Goal: Information Seeking & Learning: Learn about a topic

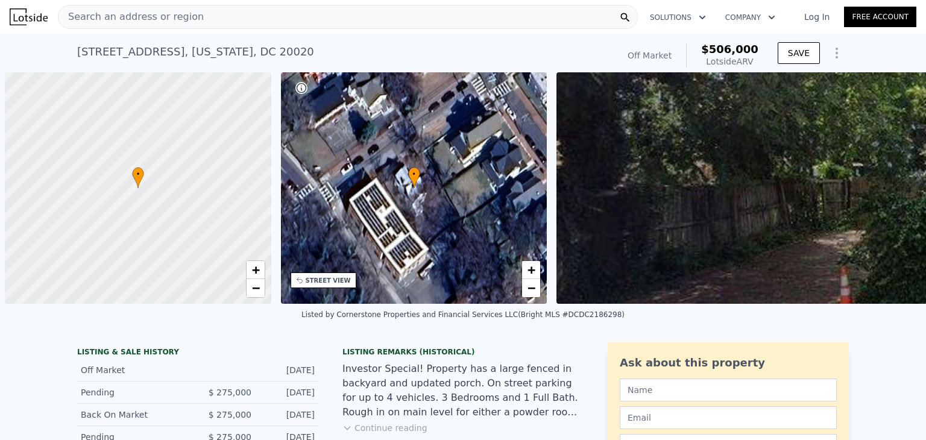
type input "1770"
checkbox input "true"
type input "$ 463,000"
type input "$ 138,391"
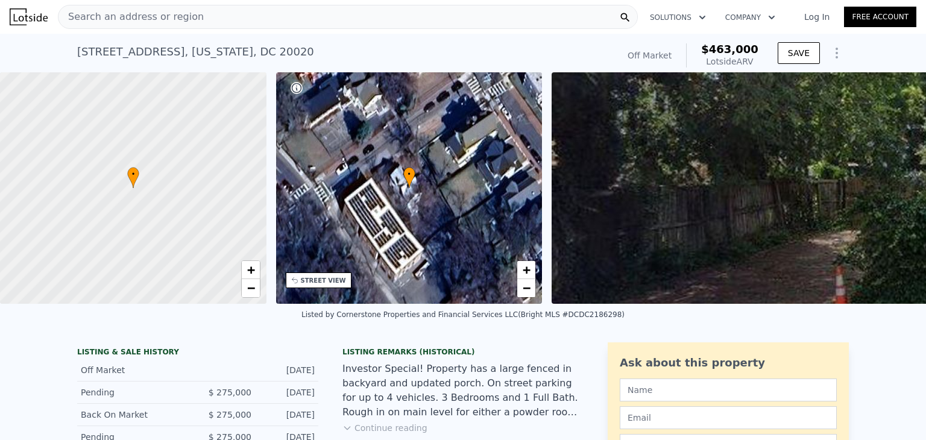
click at [189, 25] on div "Search an address or region" at bounding box center [348, 17] width 580 height 24
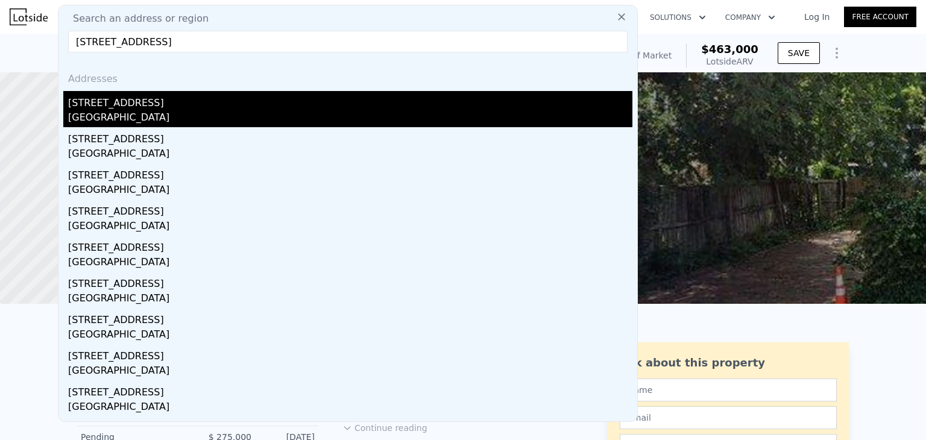
type input "4411 Beckenham Pl, Upper Marlboro, MD 20772"
click at [203, 120] on div "Marlboro Village, MD 20772" at bounding box center [350, 118] width 564 height 17
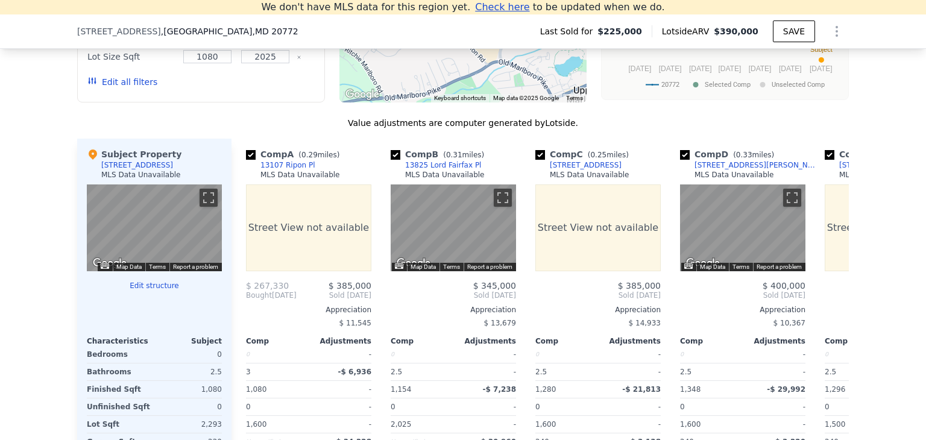
scroll to position [1126, 0]
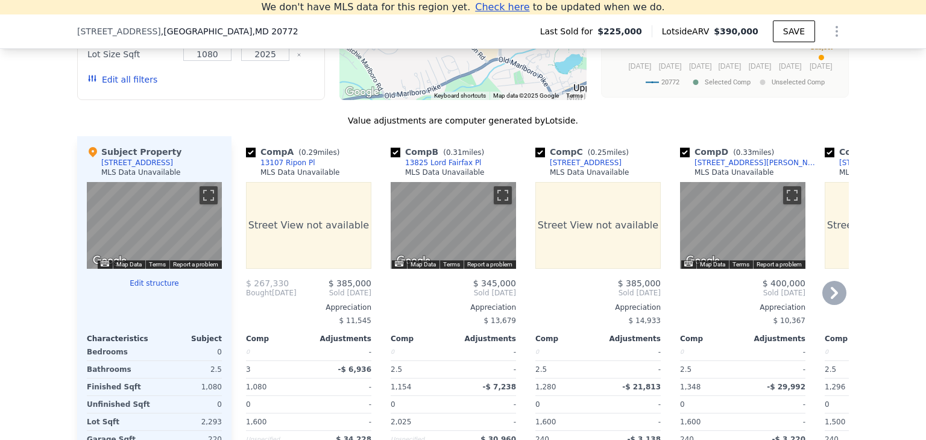
click at [287, 396] on div "1,080" at bounding box center [276, 387] width 60 height 17
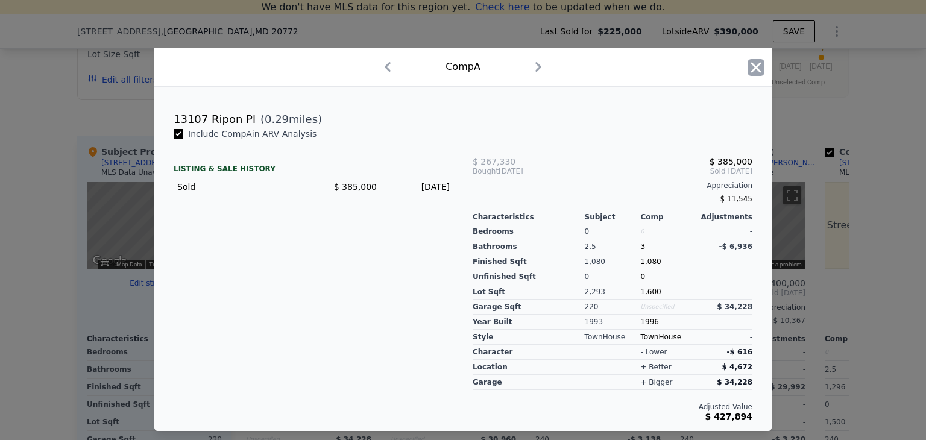
click at [751, 66] on icon "button" at bounding box center [756, 67] width 17 height 17
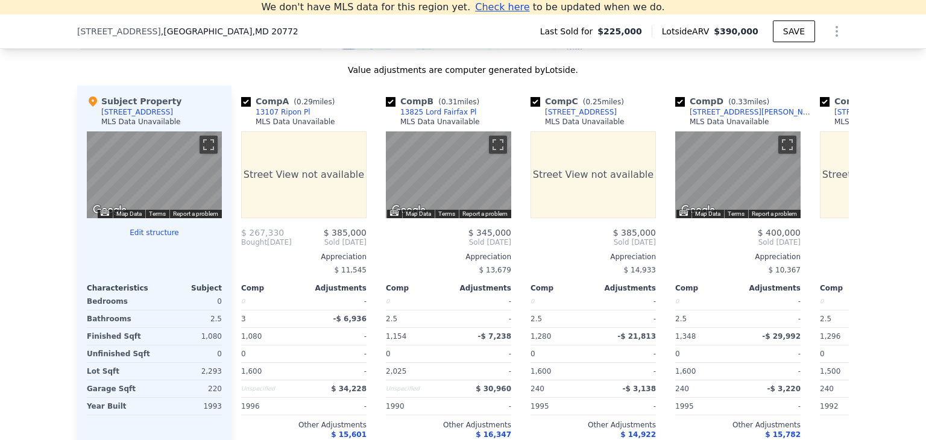
scroll to position [0, 6]
click at [283, 117] on div "13107 Ripon Pl" at bounding box center [281, 112] width 55 height 10
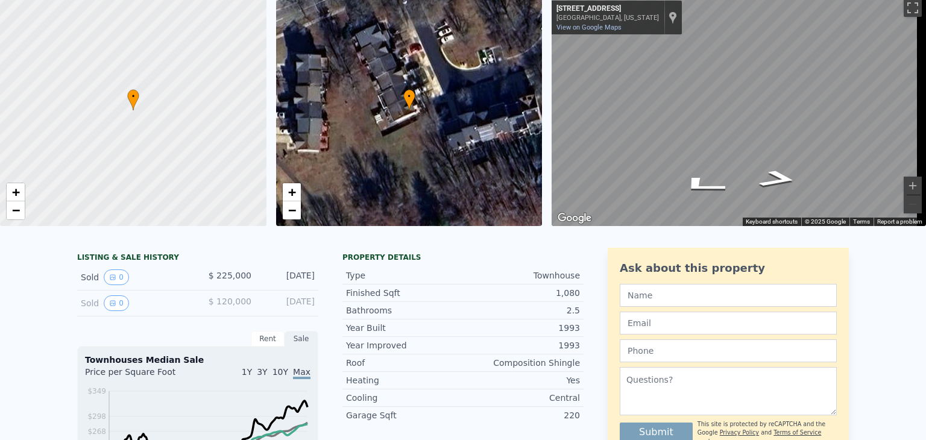
scroll to position [0, 0]
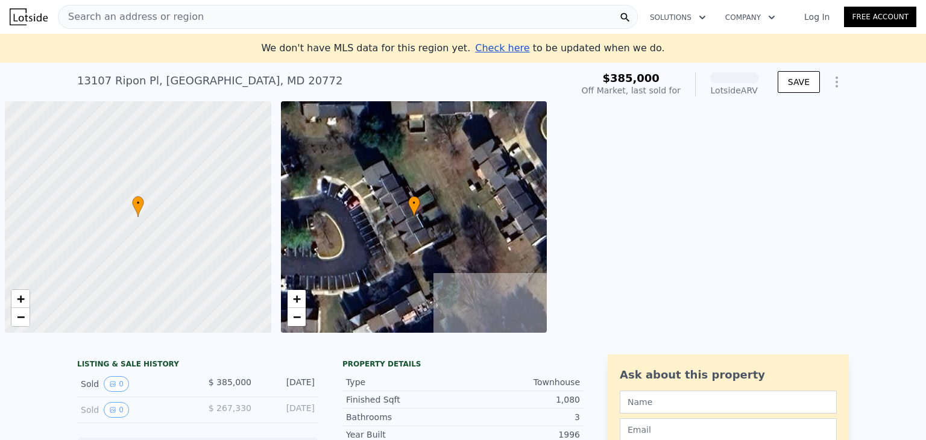
scroll to position [0, 5]
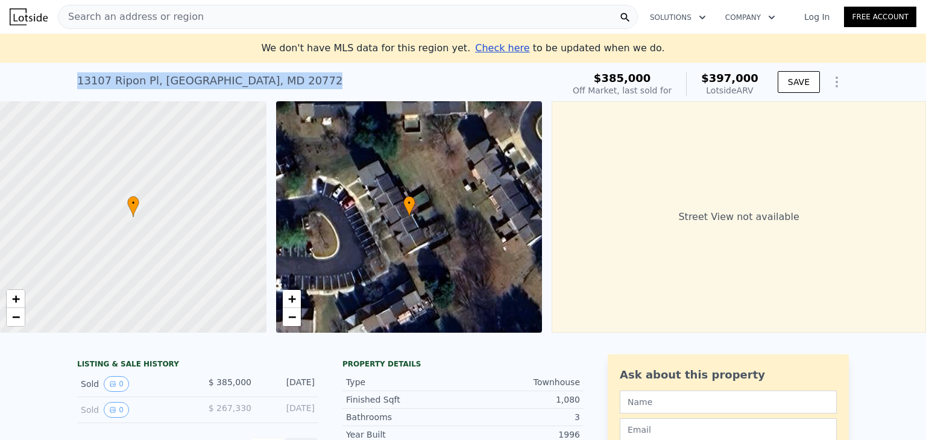
drag, startPoint x: 286, startPoint y: 83, endPoint x: 71, endPoint y: 73, distance: 214.9
click at [71, 73] on div "13107 Ripon Pl , Marlboro Village , MD 20772 Sold Feb 2025 for $385k (~ARV $397…" at bounding box center [463, 82] width 926 height 39
copy div "13107 Ripon Pl , Marlboro Village , MD 20772"
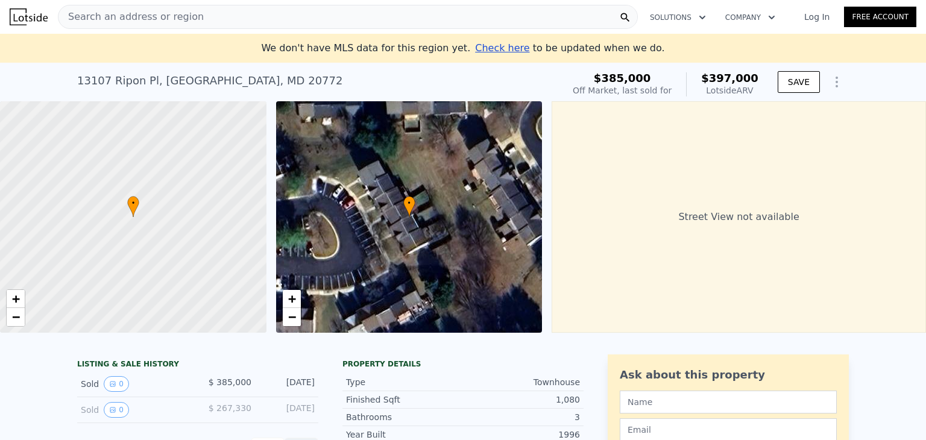
click at [223, 22] on div "Search an address or region" at bounding box center [348, 17] width 580 height 24
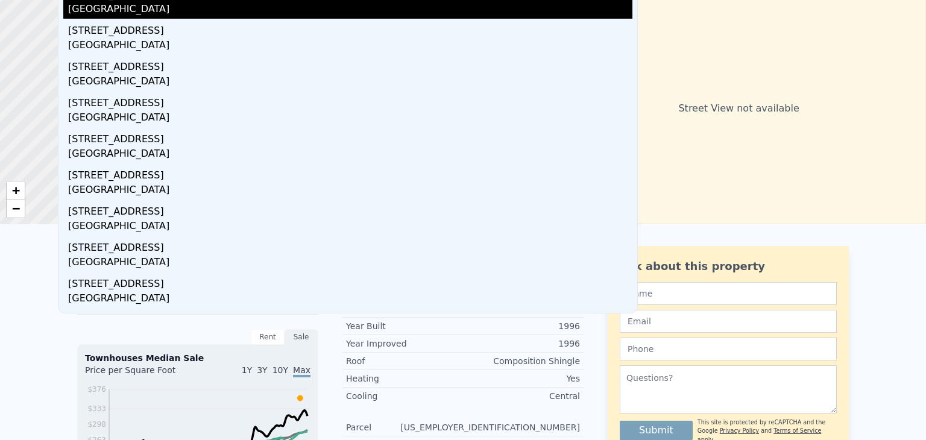
scroll to position [0, 0]
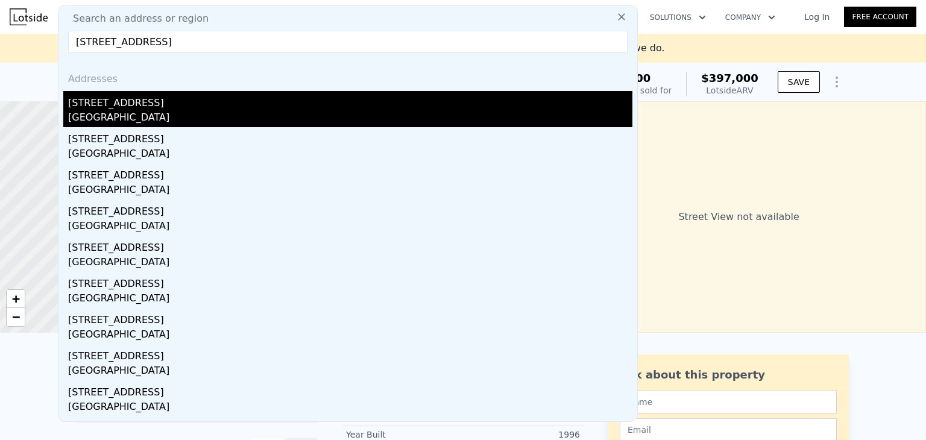
type input "12025 Bluhill Rd, Silver Spring, MD 20902"
click at [195, 106] on div "12025 Bluhill Rd" at bounding box center [350, 100] width 564 height 19
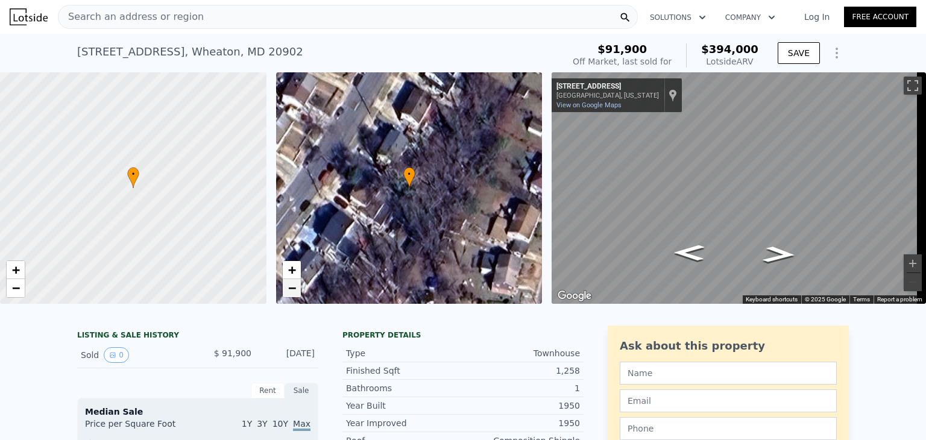
click at [291, 284] on span "−" at bounding box center [292, 287] width 8 height 15
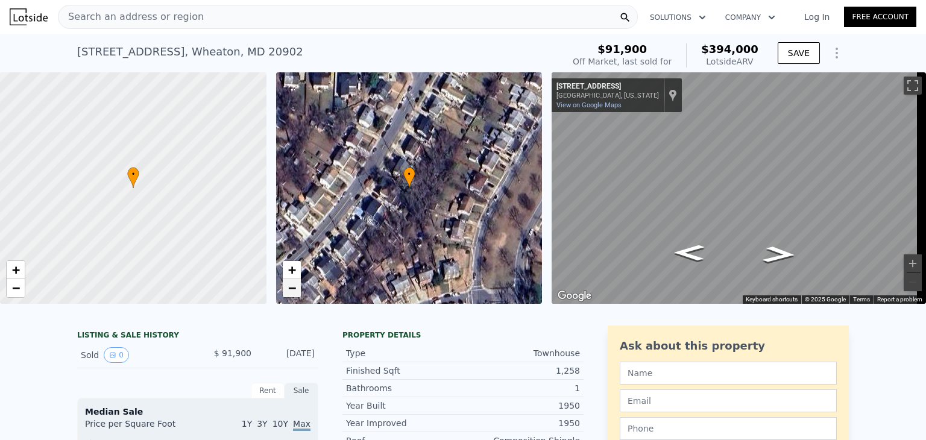
click at [291, 284] on span "−" at bounding box center [292, 287] width 8 height 15
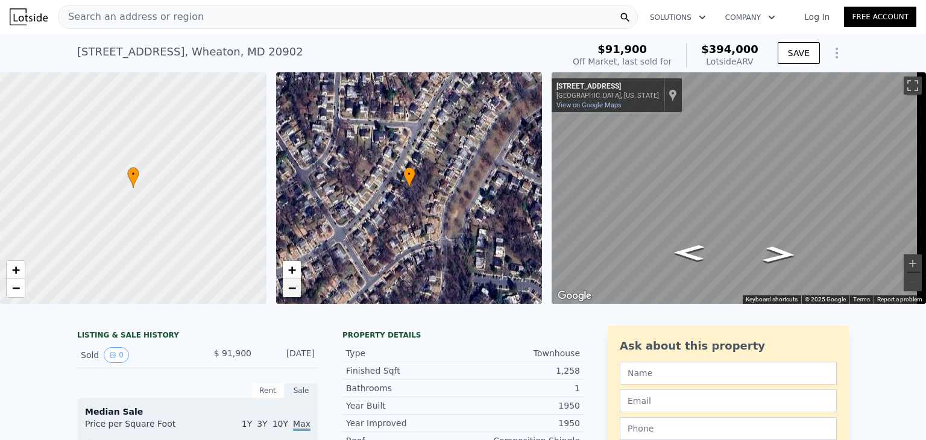
click at [291, 284] on span "−" at bounding box center [292, 287] width 8 height 15
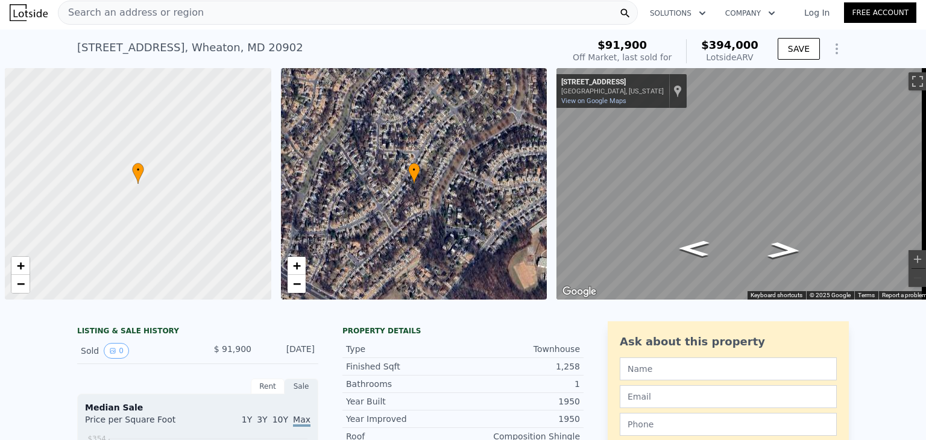
scroll to position [0, 5]
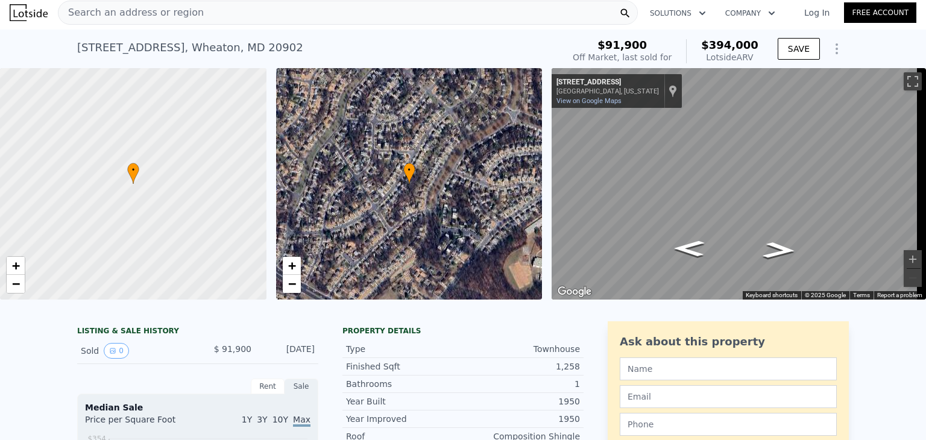
click at [206, 10] on div "Search an address or region" at bounding box center [348, 13] width 580 height 24
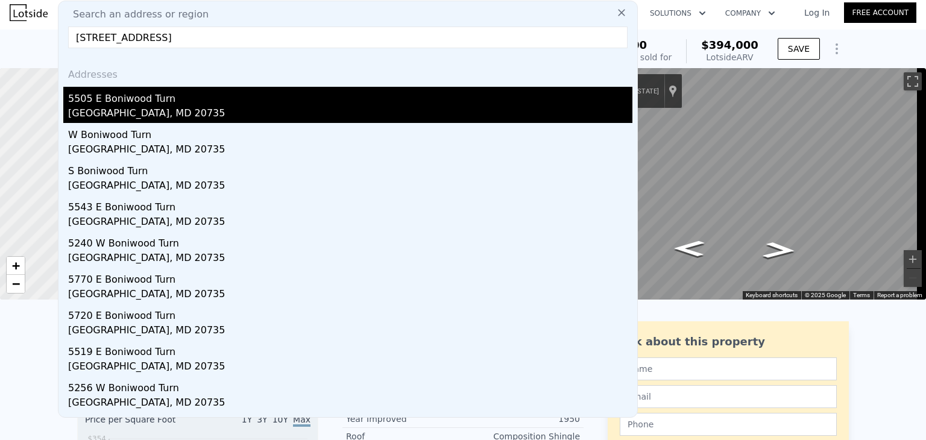
type input "5505 E Boniwood Turn, Clinton, MD 20735"
click at [161, 108] on div "Clinton, MD 20735" at bounding box center [350, 114] width 564 height 17
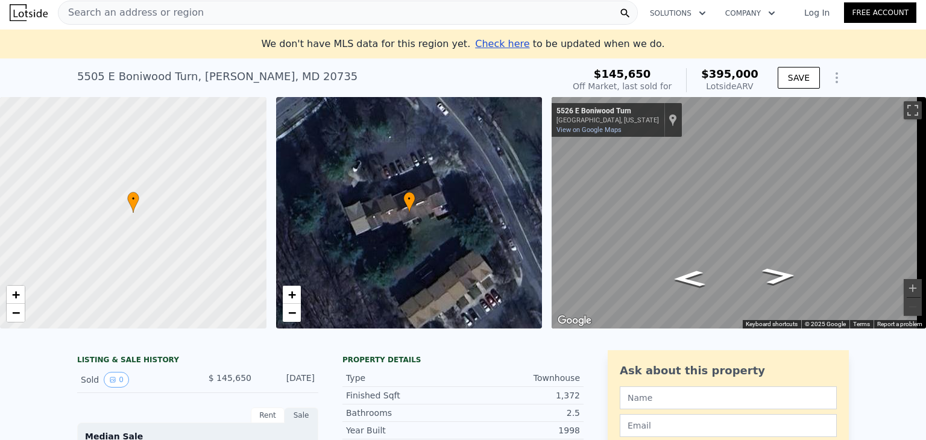
click at [200, 16] on div "Search an address or region" at bounding box center [348, 13] width 580 height 24
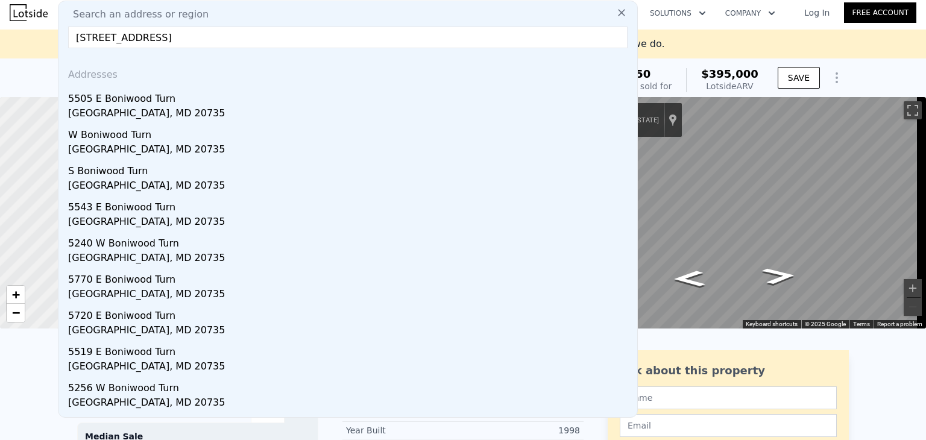
click at [137, 40] on input "5505 E Boniwood Turn, Clinton, MD 20735" at bounding box center [348, 38] width 560 height 22
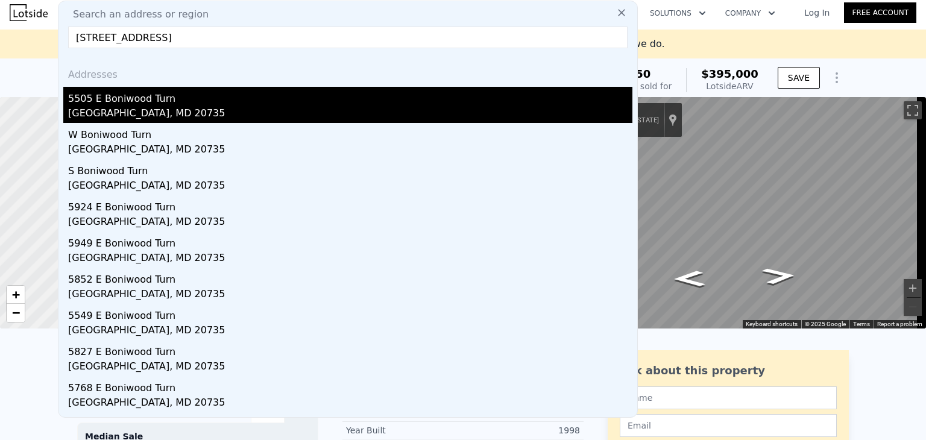
type input "5505 E Boniwood Turn, Clinton, MD 20735"
click at [188, 114] on div "Clinton, MD 20735" at bounding box center [350, 114] width 564 height 17
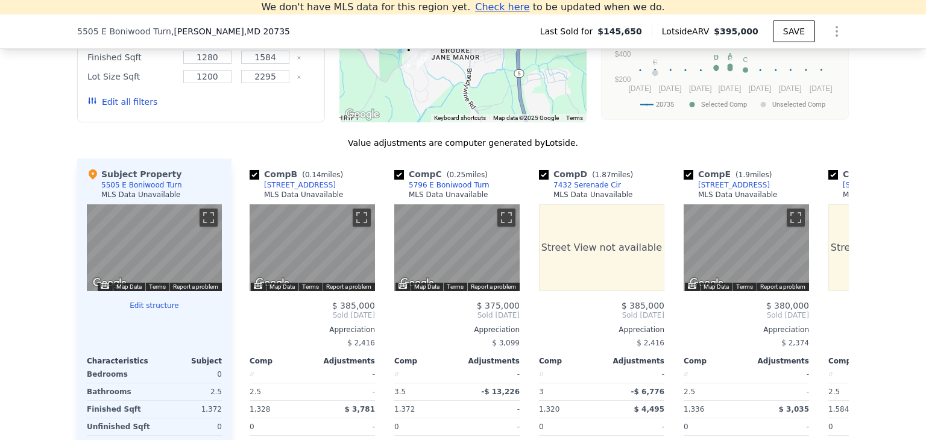
scroll to position [0, 140]
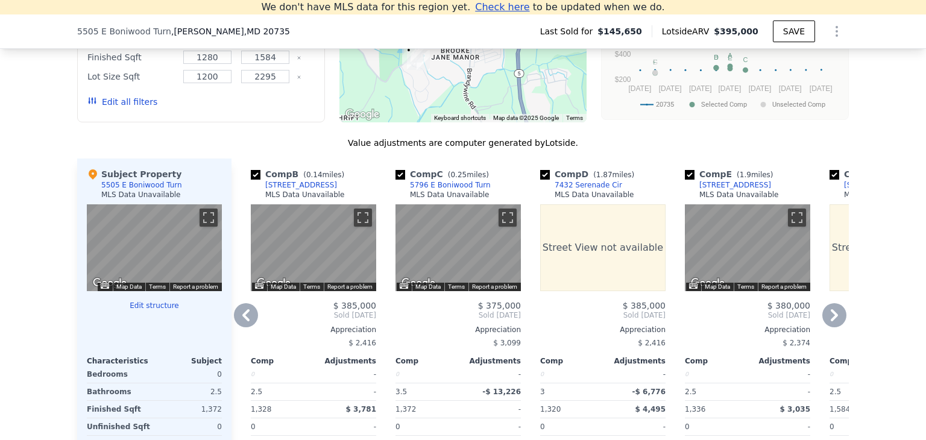
click at [299, 190] on div "[STREET_ADDRESS]" at bounding box center [301, 185] width 72 height 10
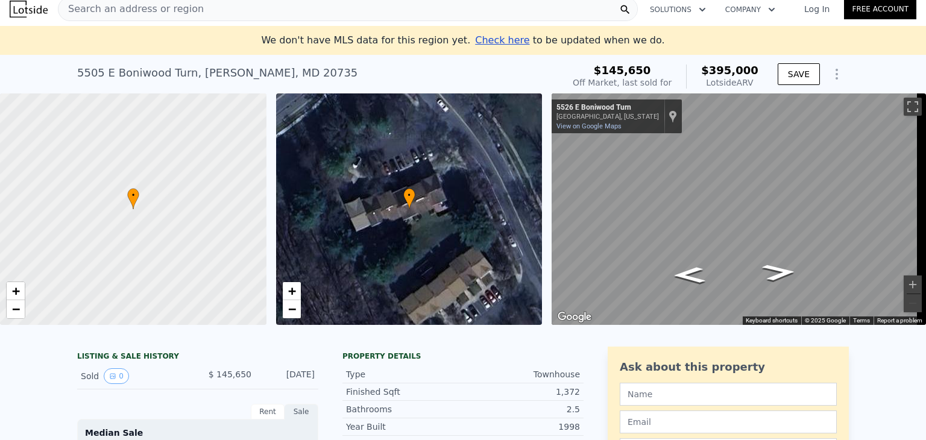
scroll to position [0, 0]
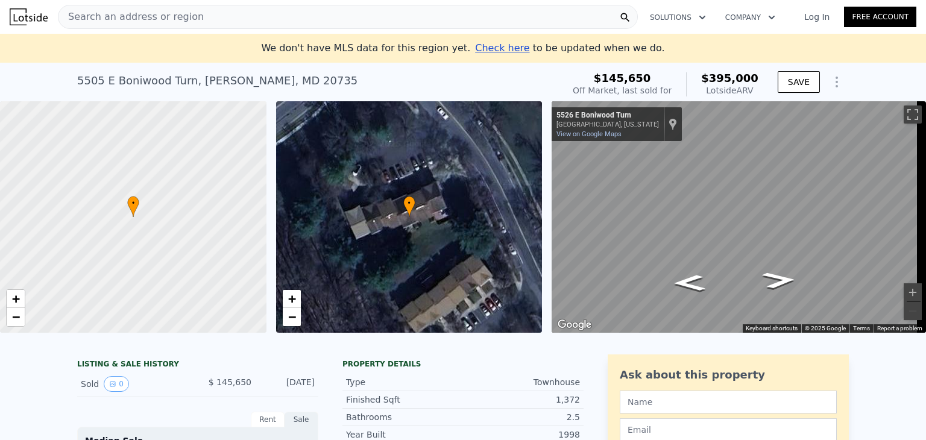
click at [245, 13] on div "Search an address or region" at bounding box center [348, 17] width 580 height 24
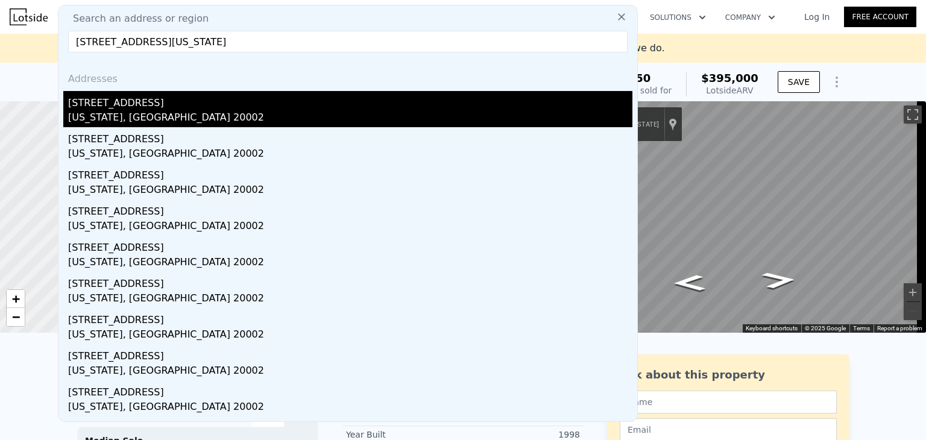
type input "1667 Montello Ave NE, Washington, DC 20002"
click at [210, 98] on div "1667 Montello Ave NE" at bounding box center [350, 100] width 564 height 19
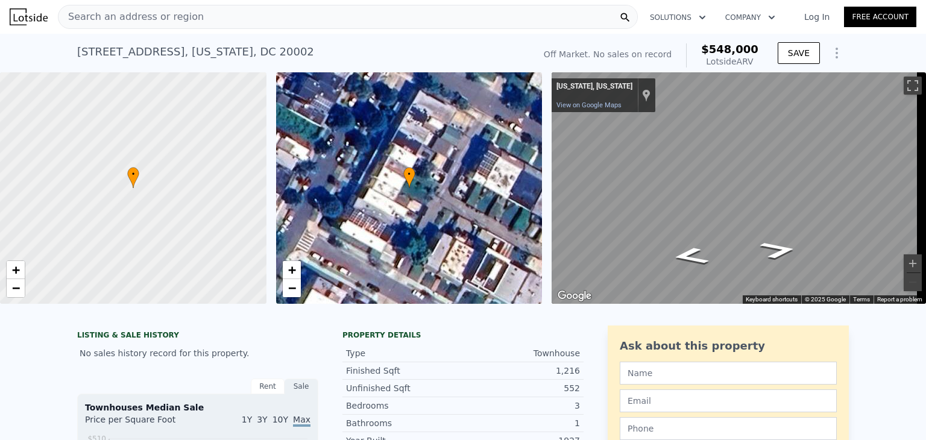
click at [196, 19] on div "Search an address or region" at bounding box center [348, 17] width 580 height 24
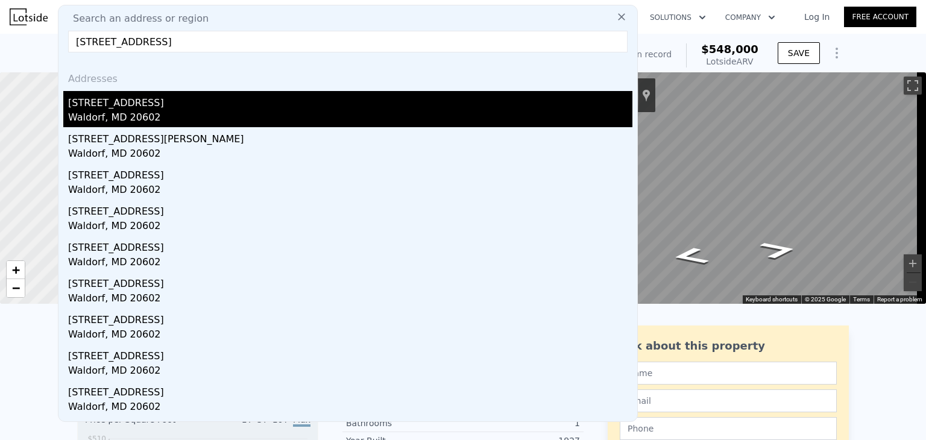
type input "2415 York Ct, Waldorf, MD 20602"
click at [178, 112] on div "Waldorf, MD 20602" at bounding box center [350, 118] width 564 height 17
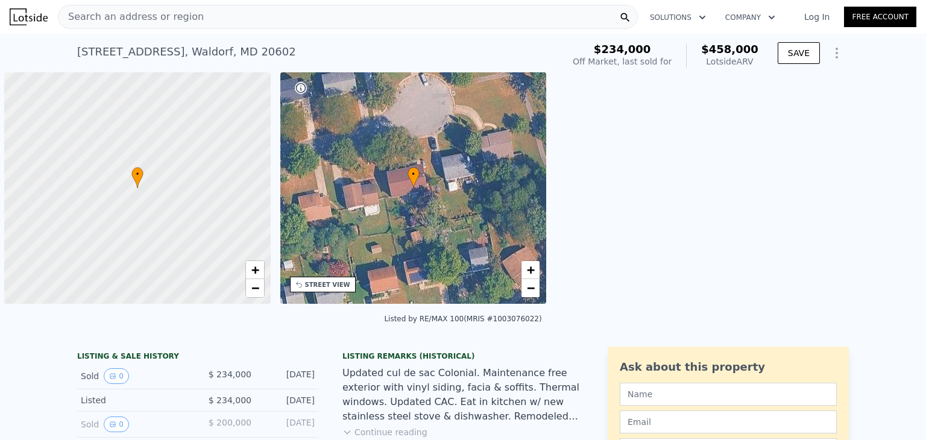
scroll to position [0, 5]
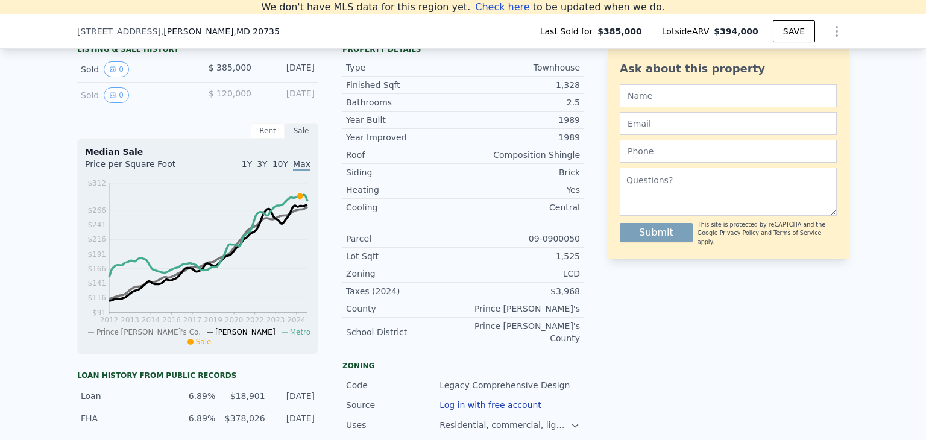
scroll to position [253, 0]
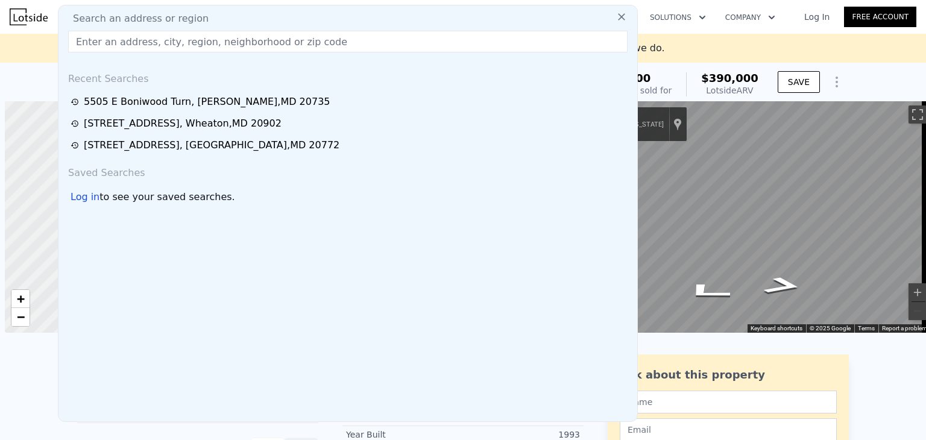
scroll to position [0, 6]
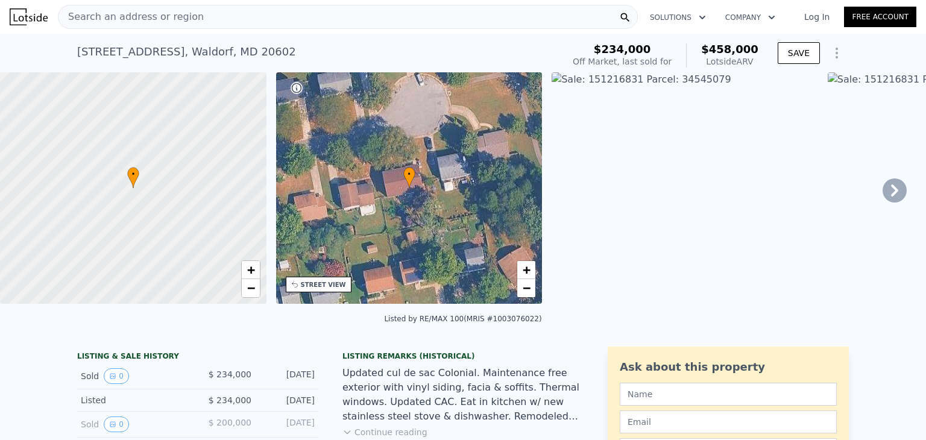
click at [192, 11] on div "Search an address or region" at bounding box center [348, 17] width 580 height 24
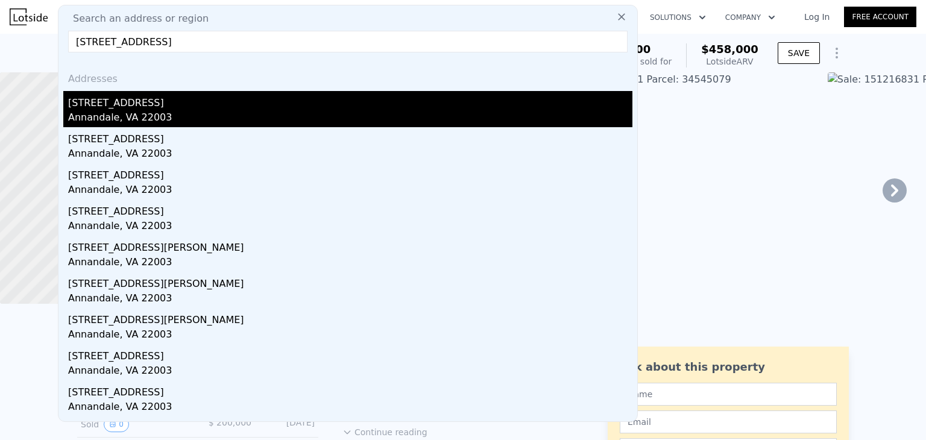
type input "4110 Mangalore Dr #101, Annandale, VA 22003"
click at [169, 110] on div "4110 Mangalore Dr Apt 101" at bounding box center [350, 100] width 564 height 19
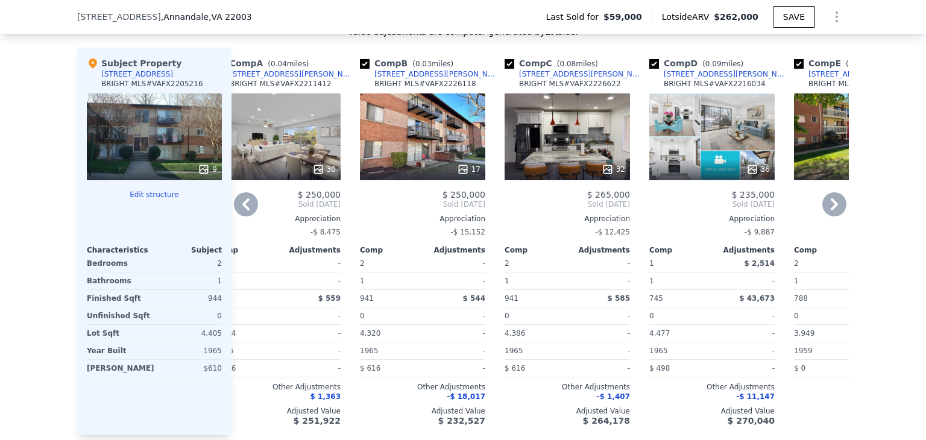
scroll to position [1308, 0]
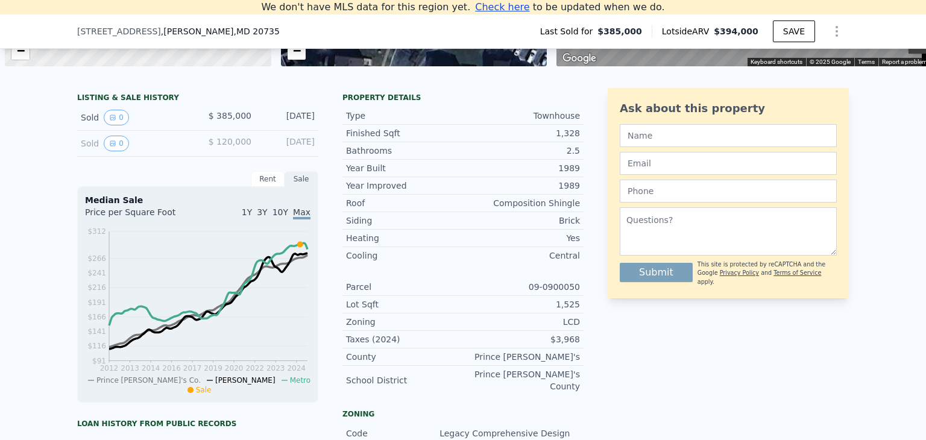
scroll to position [0, 5]
